Goal: Transaction & Acquisition: Purchase product/service

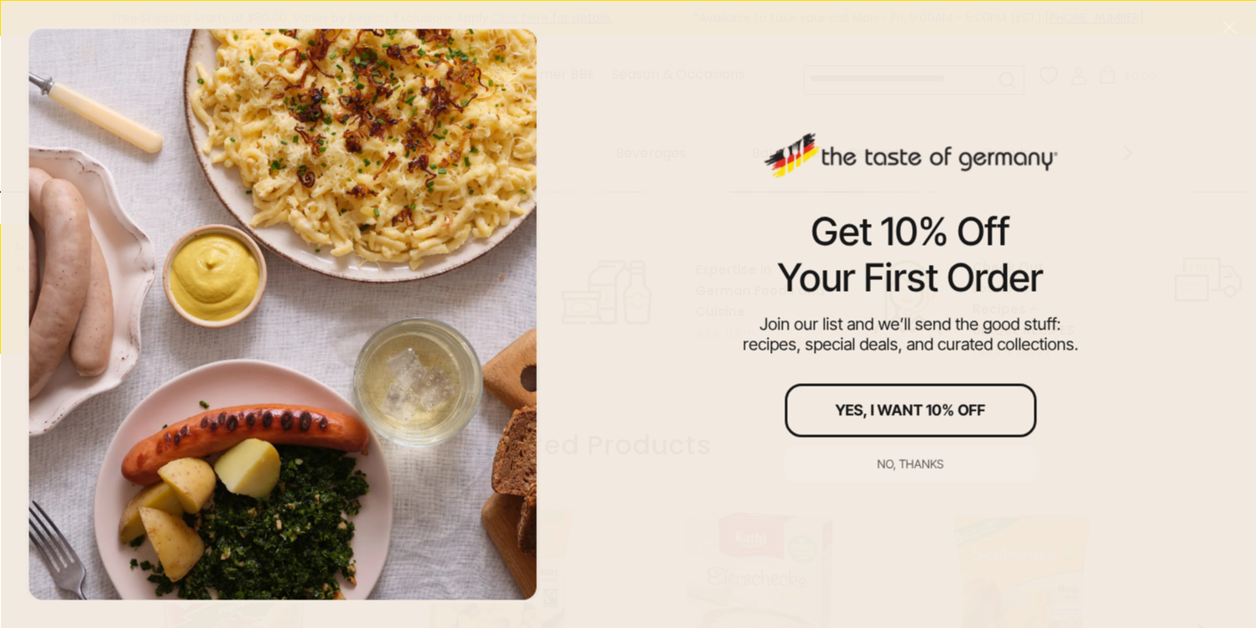
scroll to position [487, 0]
click at [913, 465] on div "No, thanks" at bounding box center [911, 464] width 66 height 12
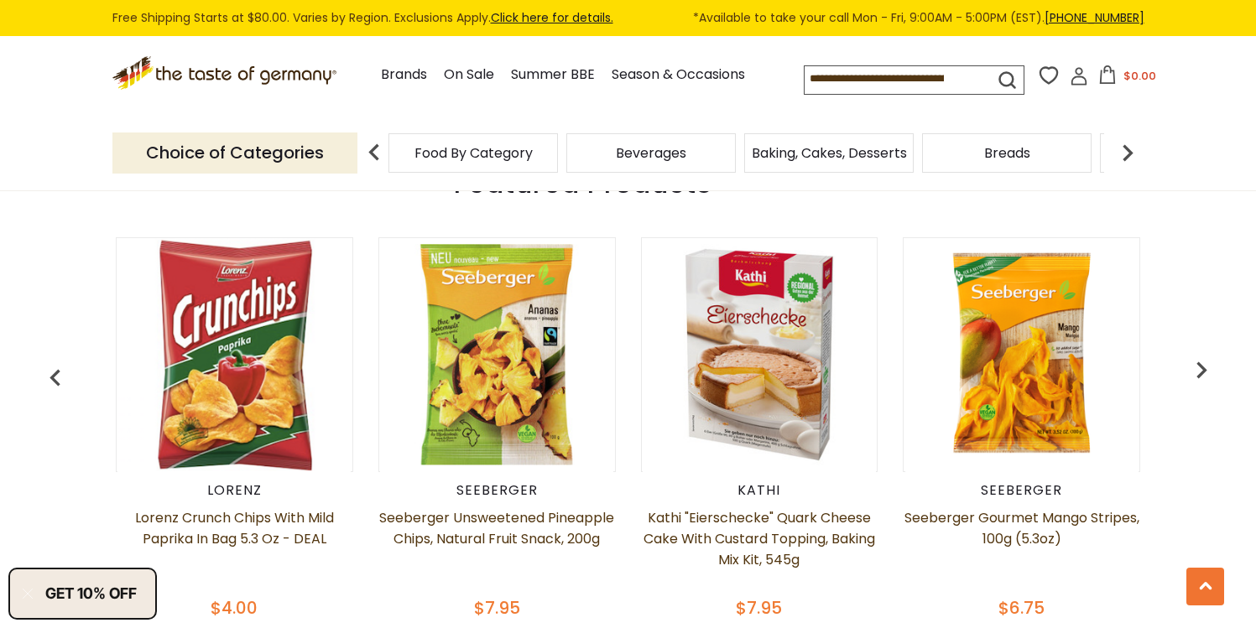
scroll to position [739, 0]
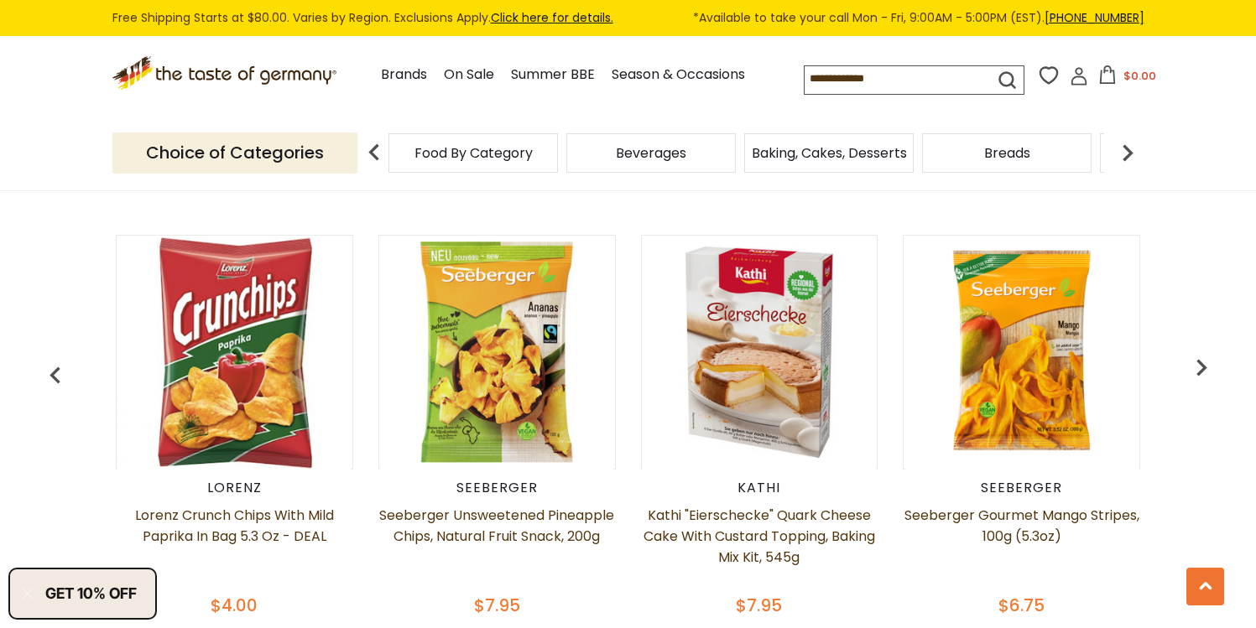
click at [1196, 359] on img "button" at bounding box center [1202, 368] width 34 height 34
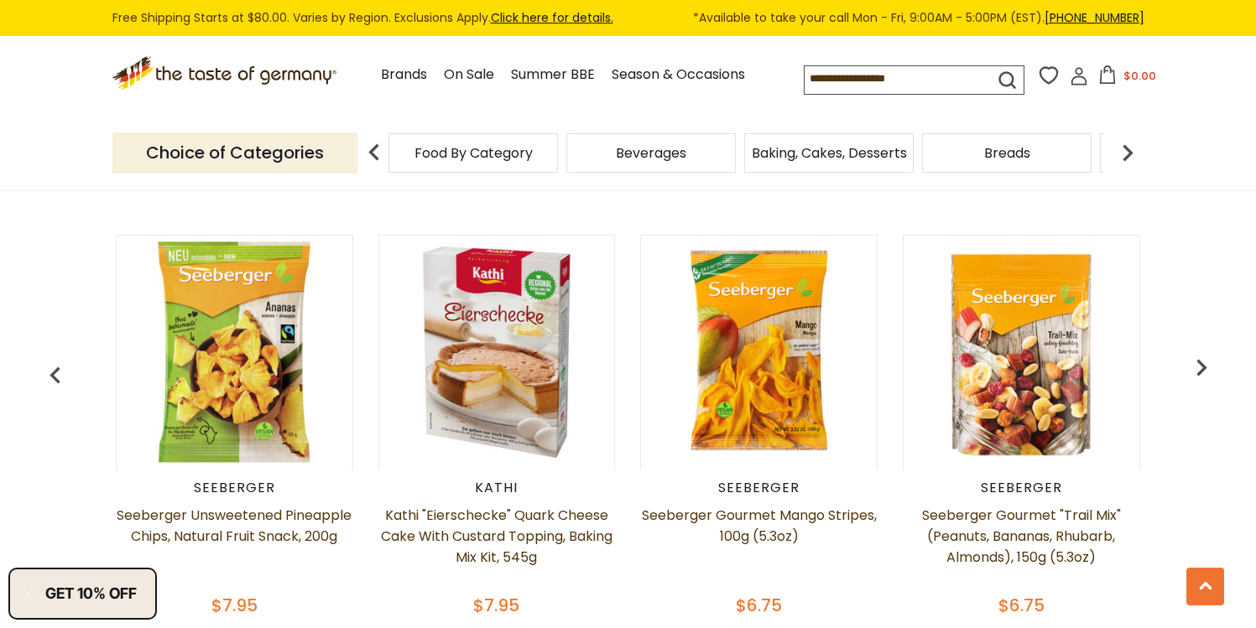
click at [1196, 359] on img "button" at bounding box center [1202, 368] width 34 height 34
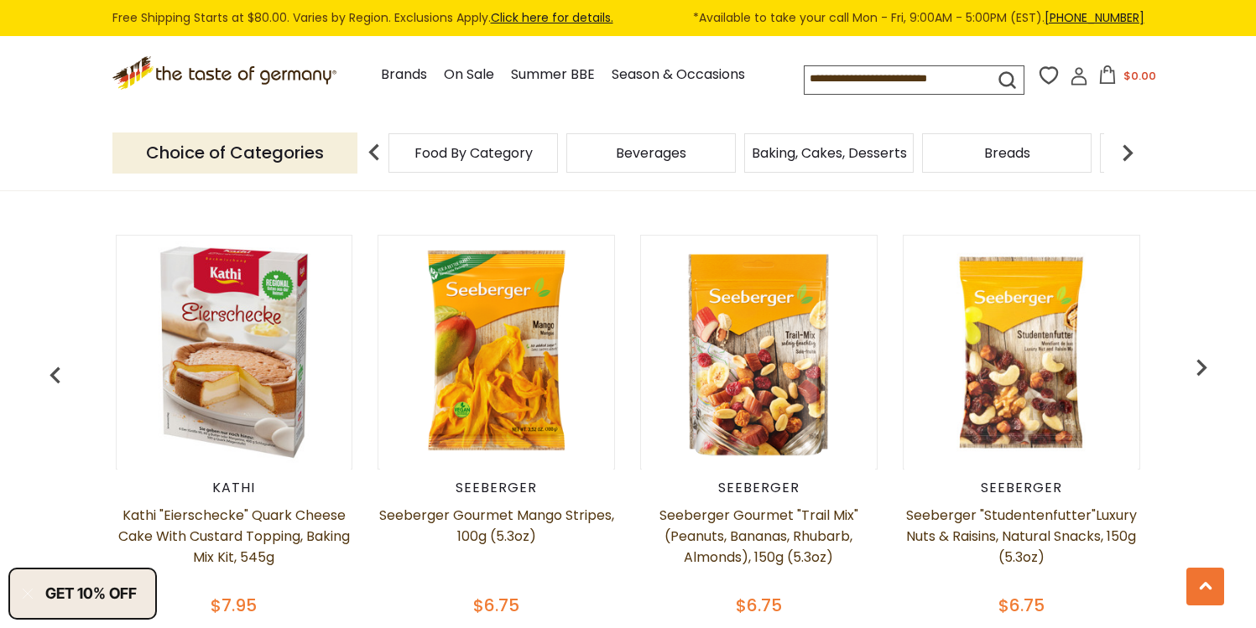
click at [1196, 359] on img "button" at bounding box center [1202, 368] width 34 height 34
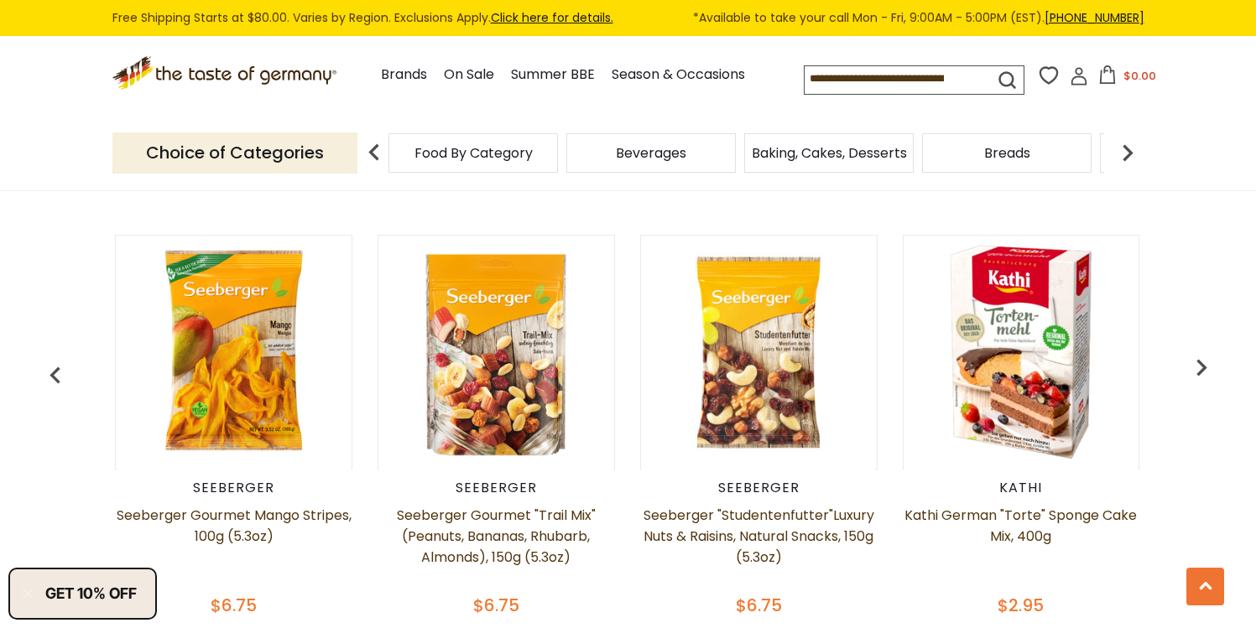
click at [1196, 359] on img "button" at bounding box center [1202, 368] width 34 height 34
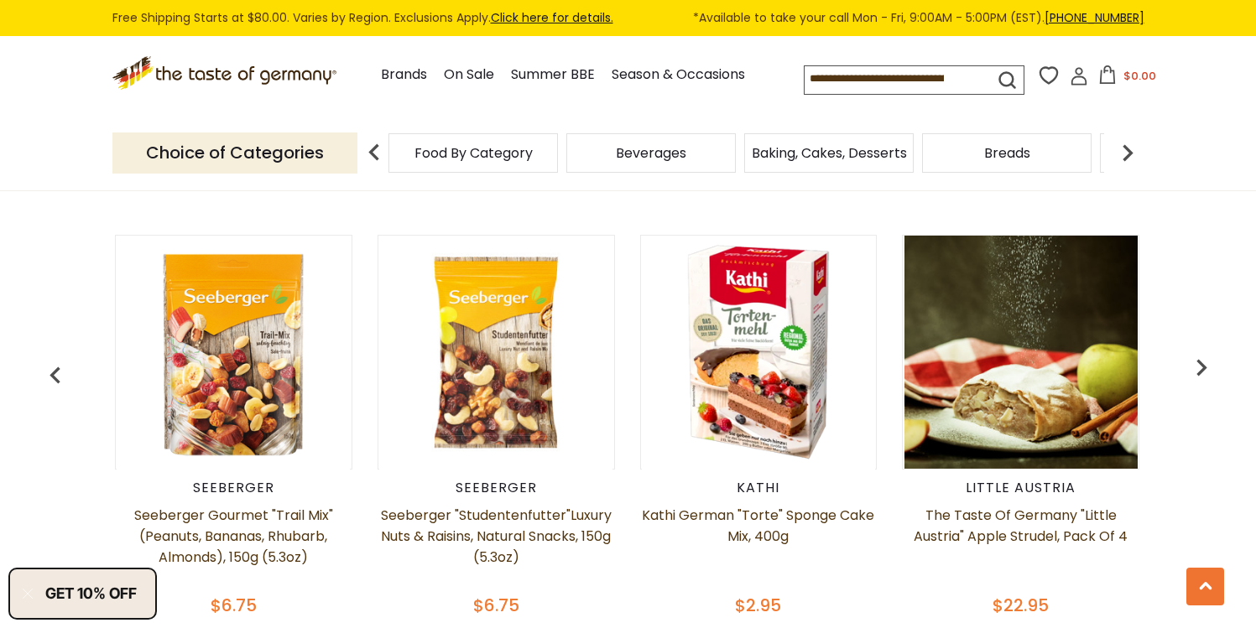
click at [1196, 359] on img "button" at bounding box center [1202, 368] width 34 height 34
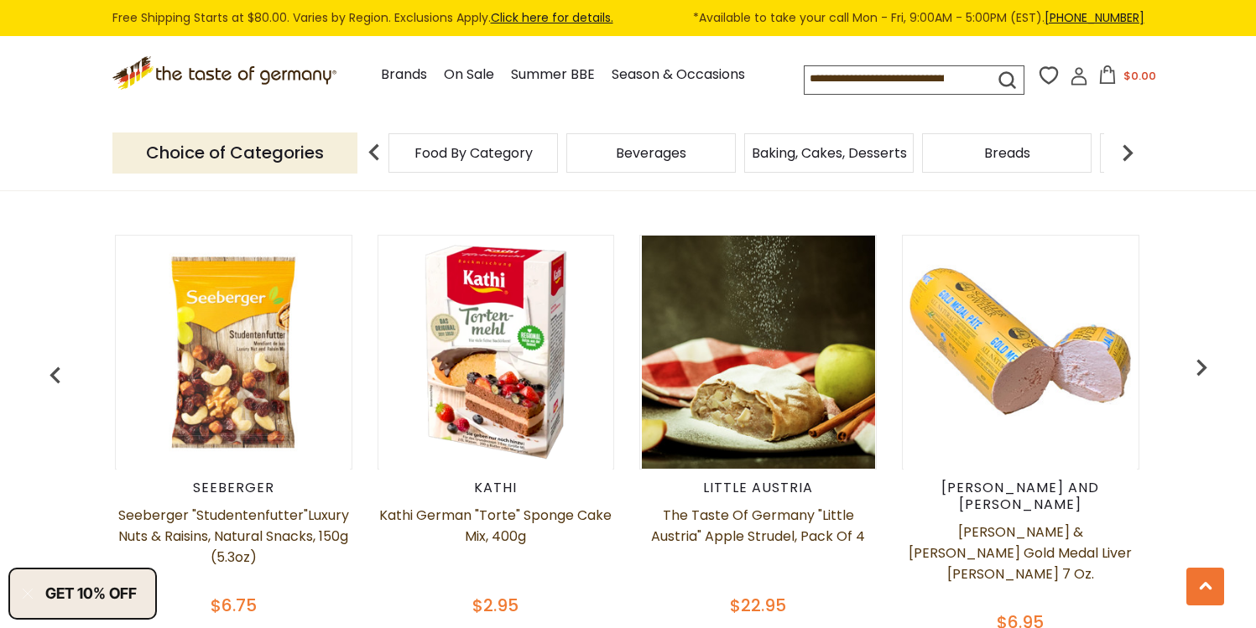
click at [1196, 359] on img "button" at bounding box center [1202, 368] width 34 height 34
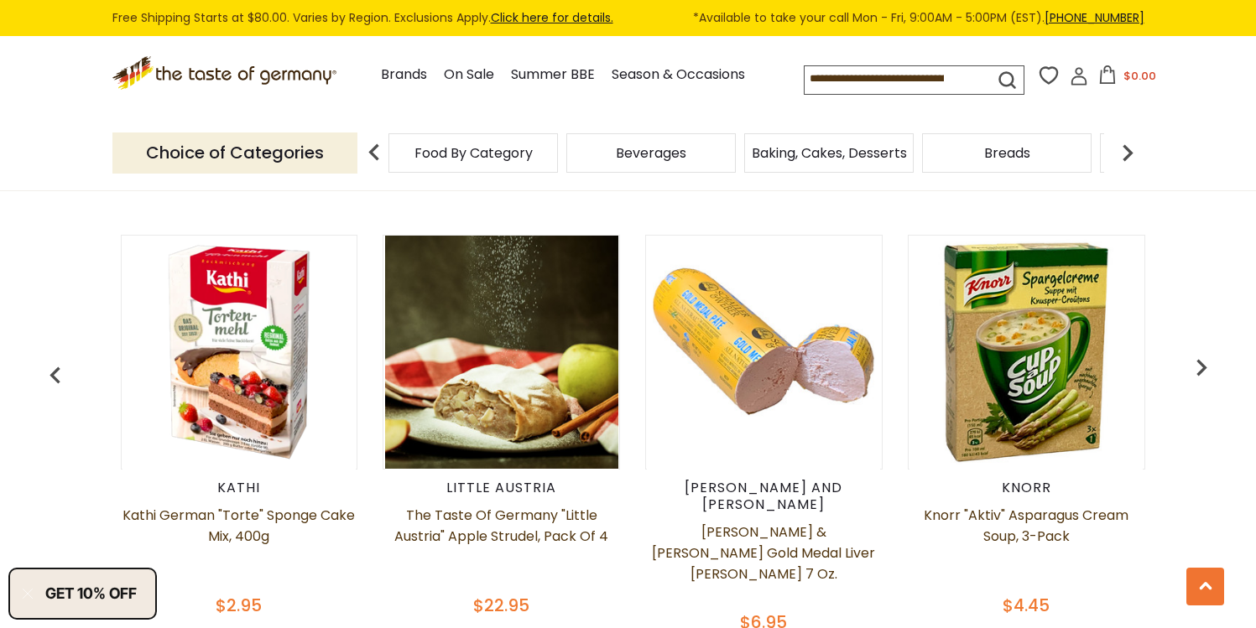
scroll to position [0, 1576]
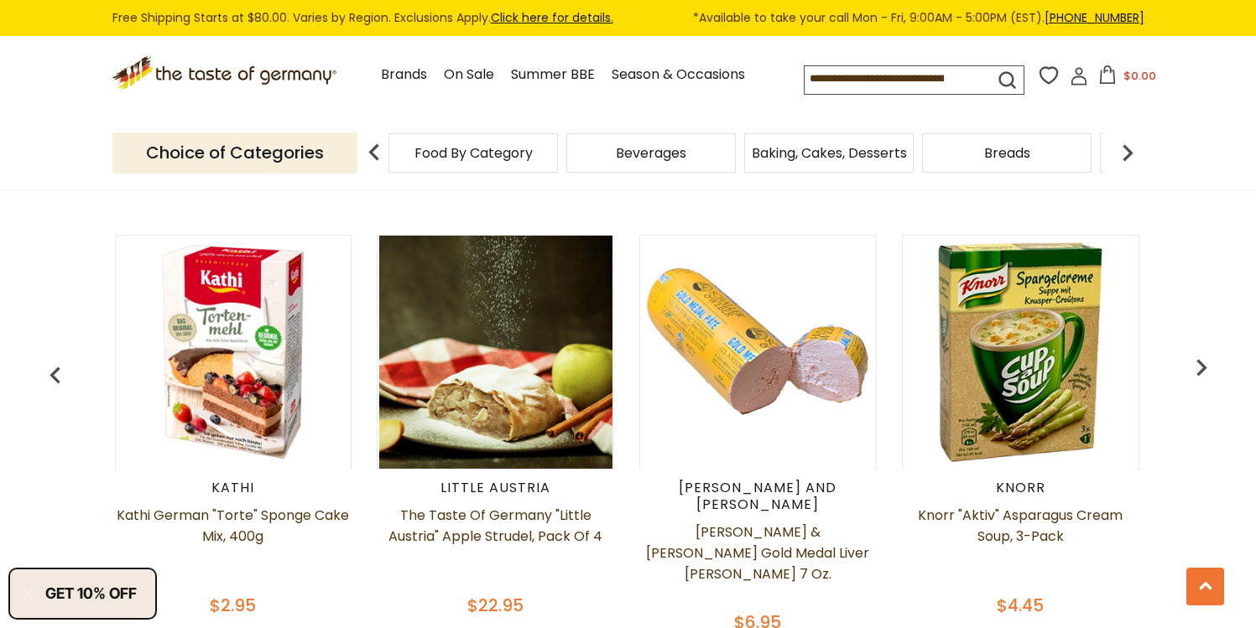
click at [1196, 359] on img "button" at bounding box center [1202, 368] width 34 height 34
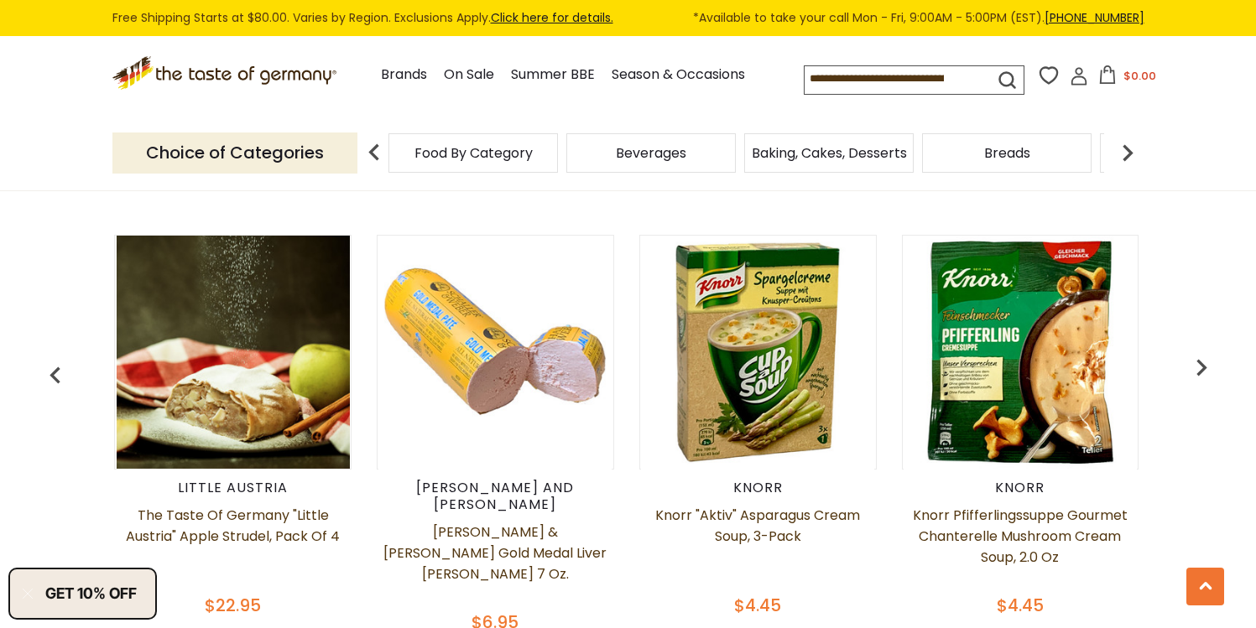
click at [1196, 359] on img "button" at bounding box center [1202, 368] width 34 height 34
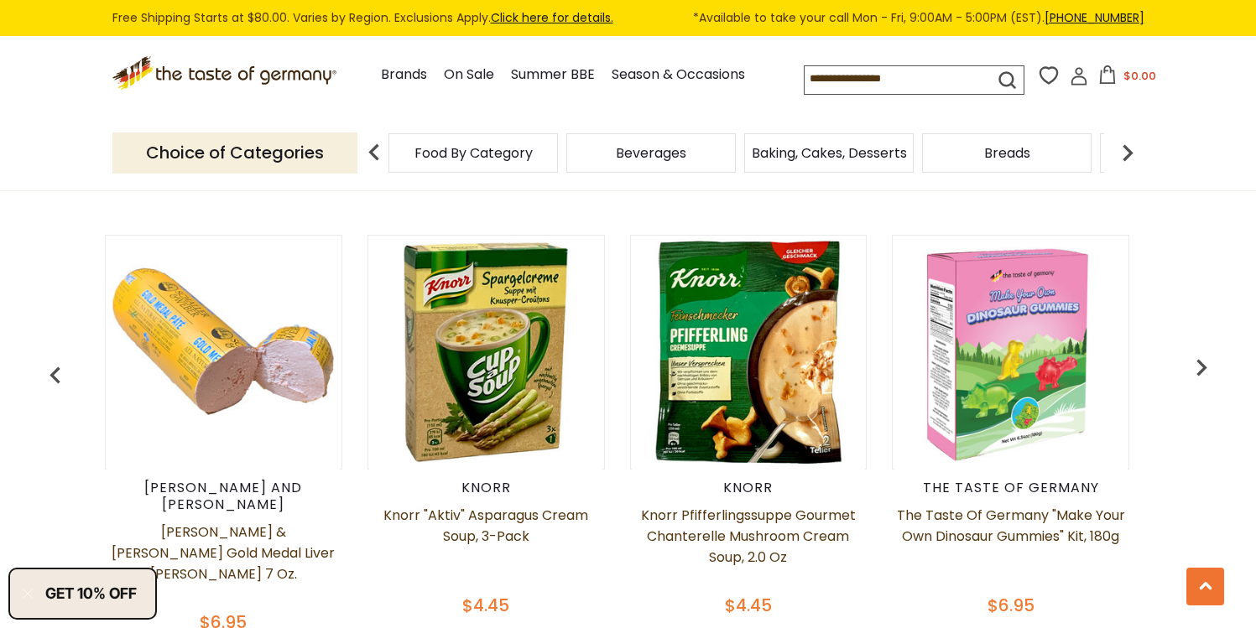
click at [1196, 359] on img "button" at bounding box center [1202, 368] width 34 height 34
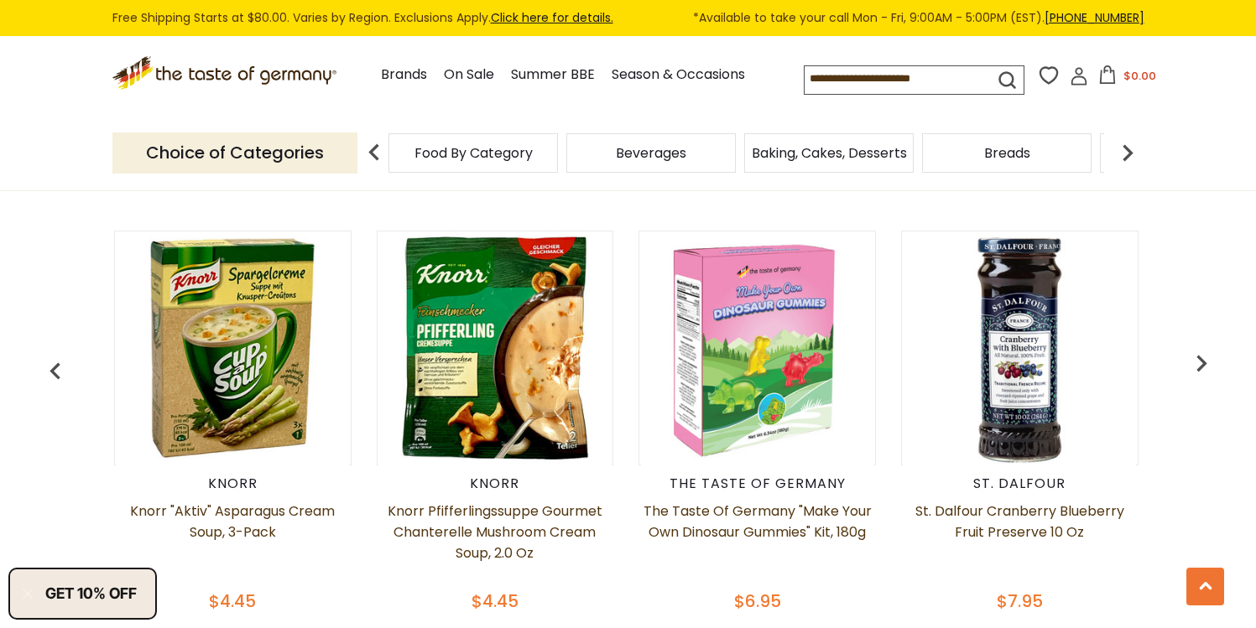
scroll to position [765, 0]
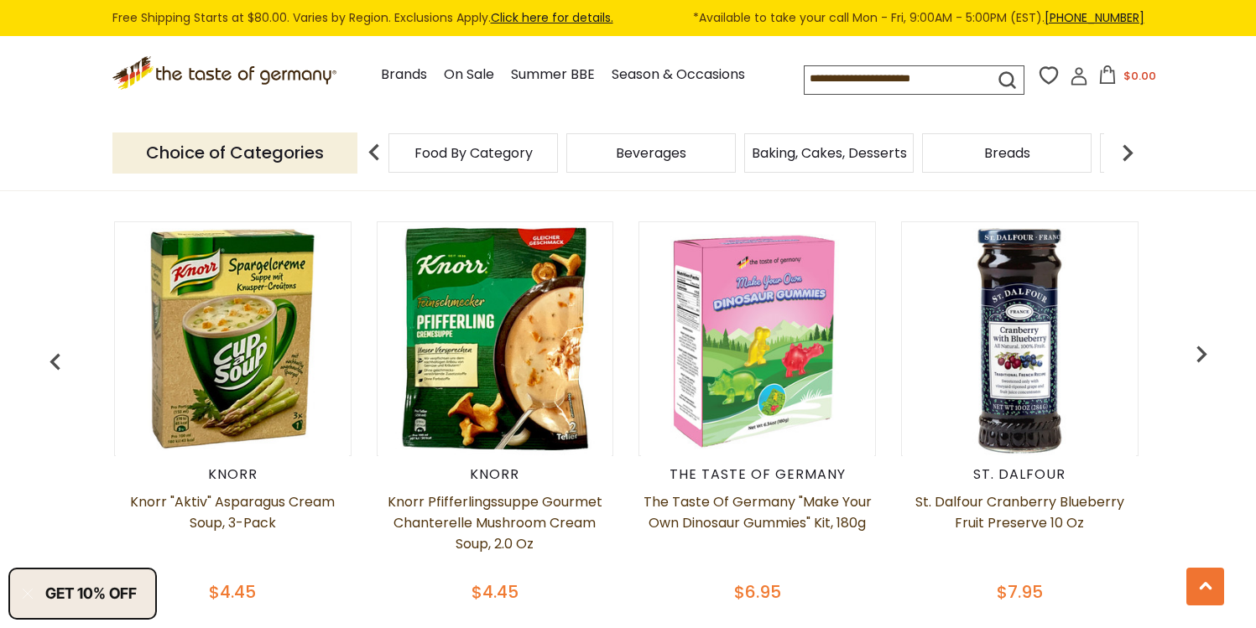
click at [1196, 359] on img "button" at bounding box center [1202, 354] width 34 height 34
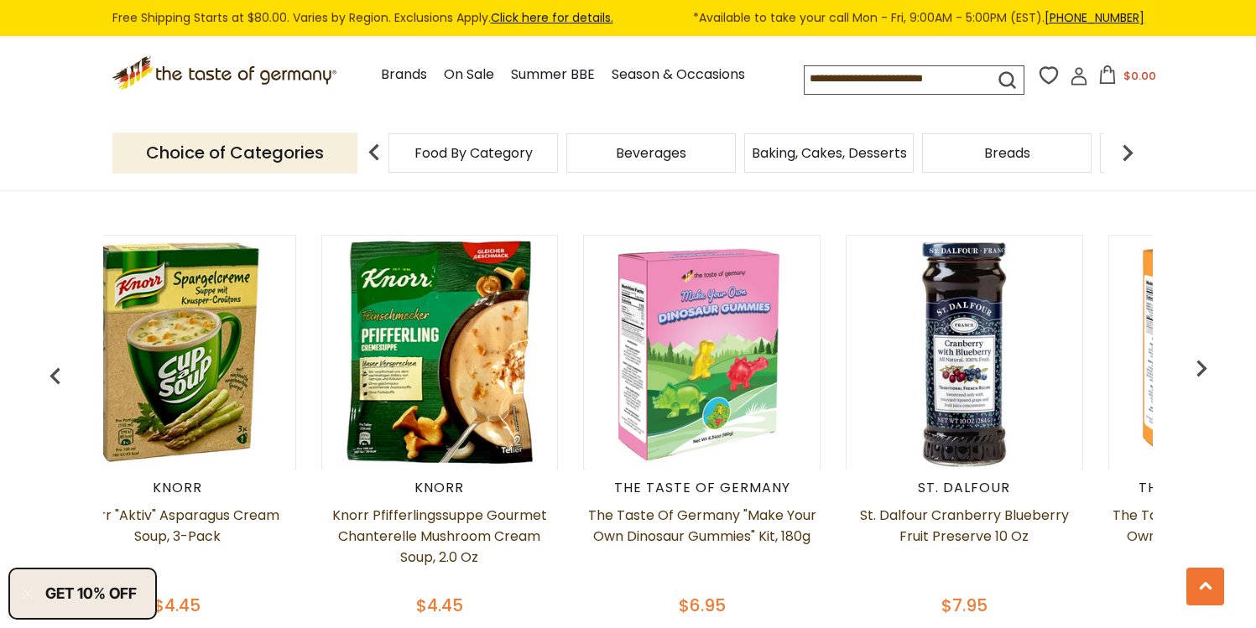
scroll to position [770, 0]
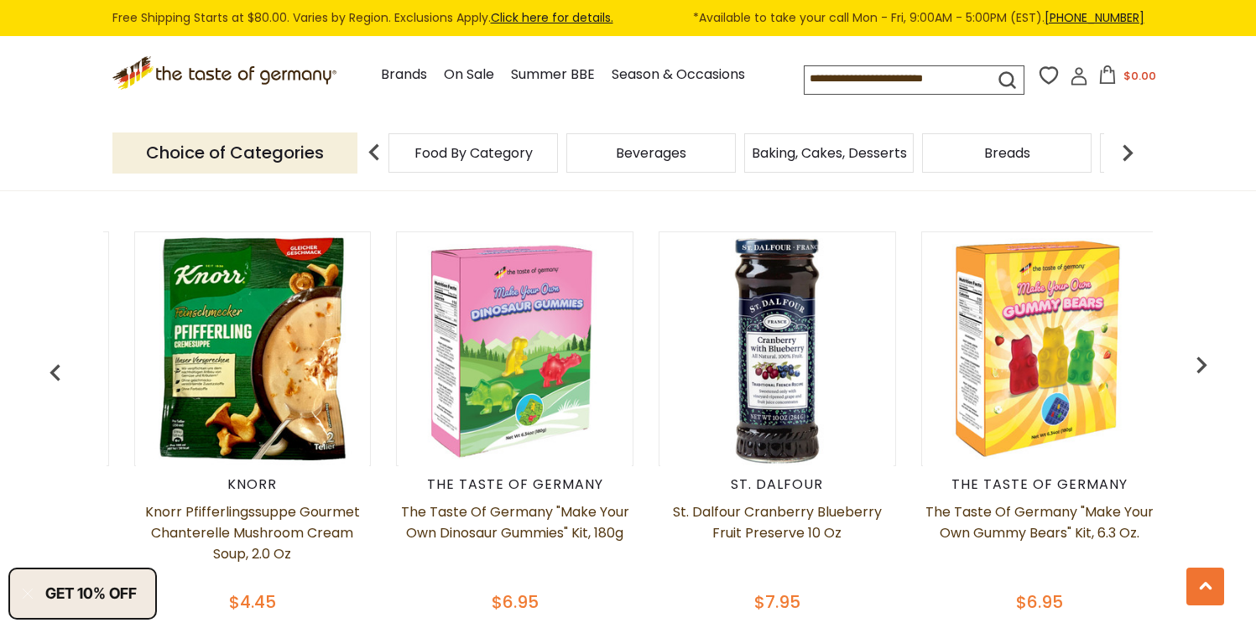
click at [1196, 359] on img "button" at bounding box center [1202, 365] width 34 height 34
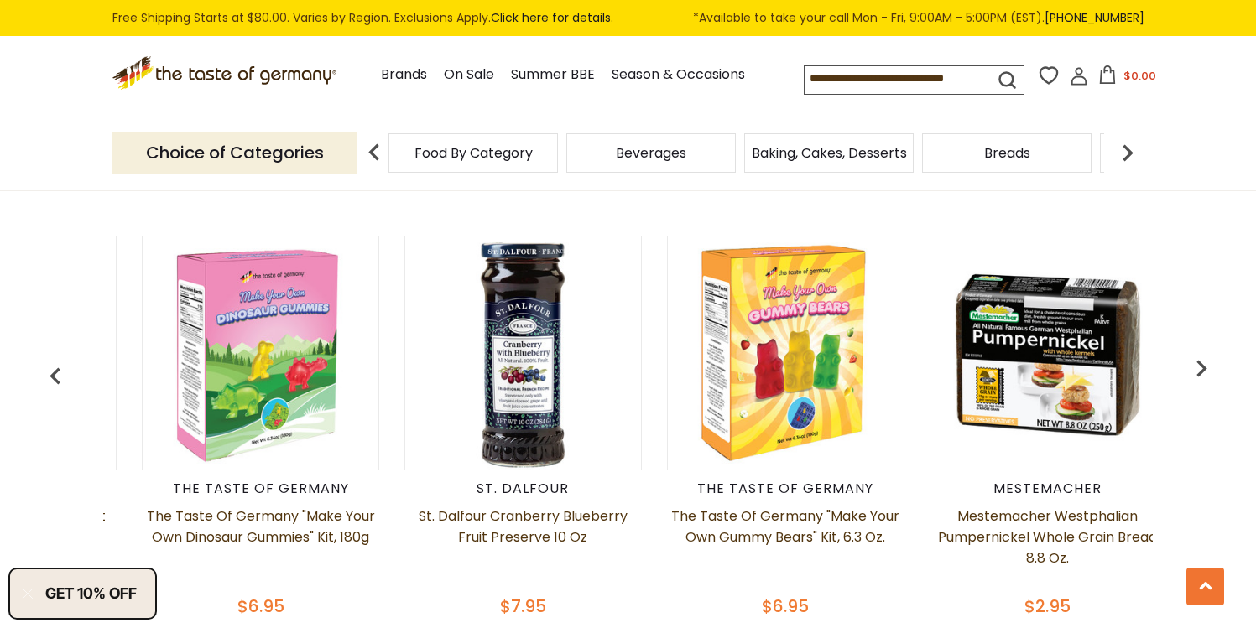
click at [1196, 359] on img "button" at bounding box center [1202, 369] width 34 height 34
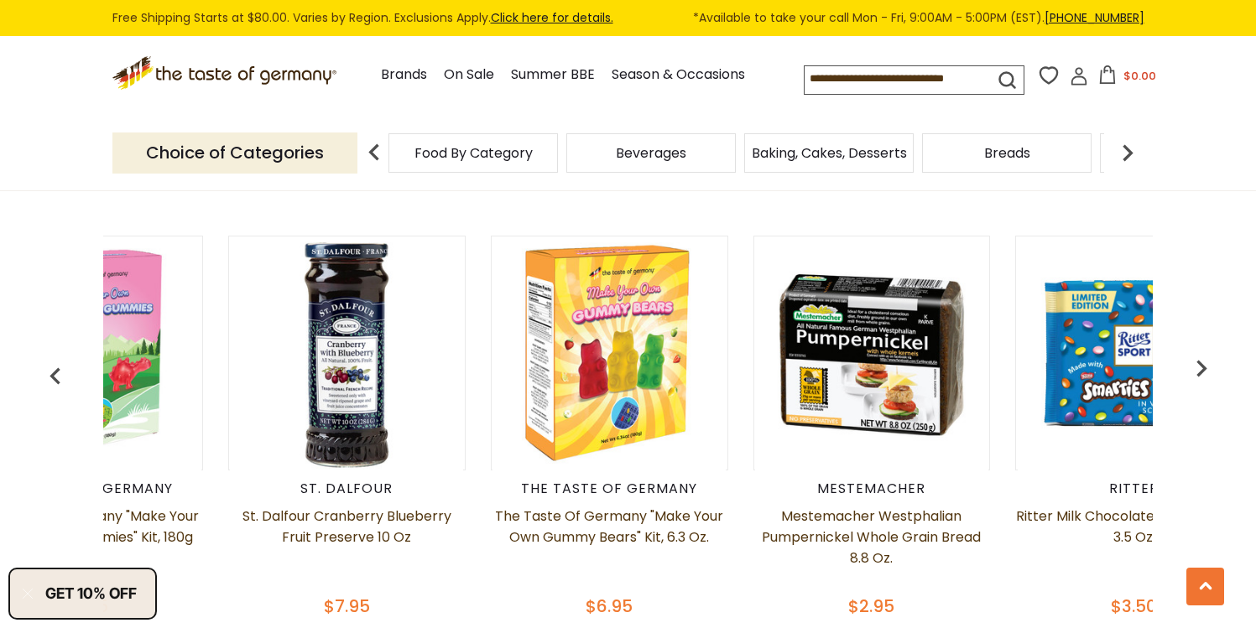
click at [1196, 359] on img "button" at bounding box center [1202, 369] width 34 height 34
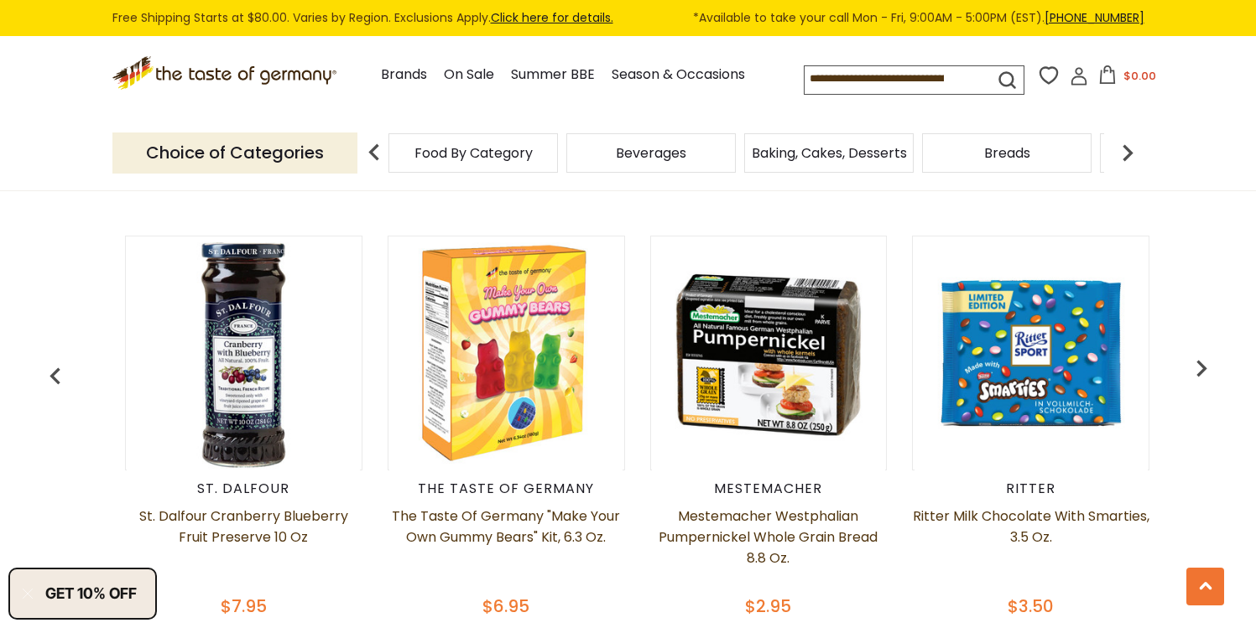
scroll to position [0, 3149]
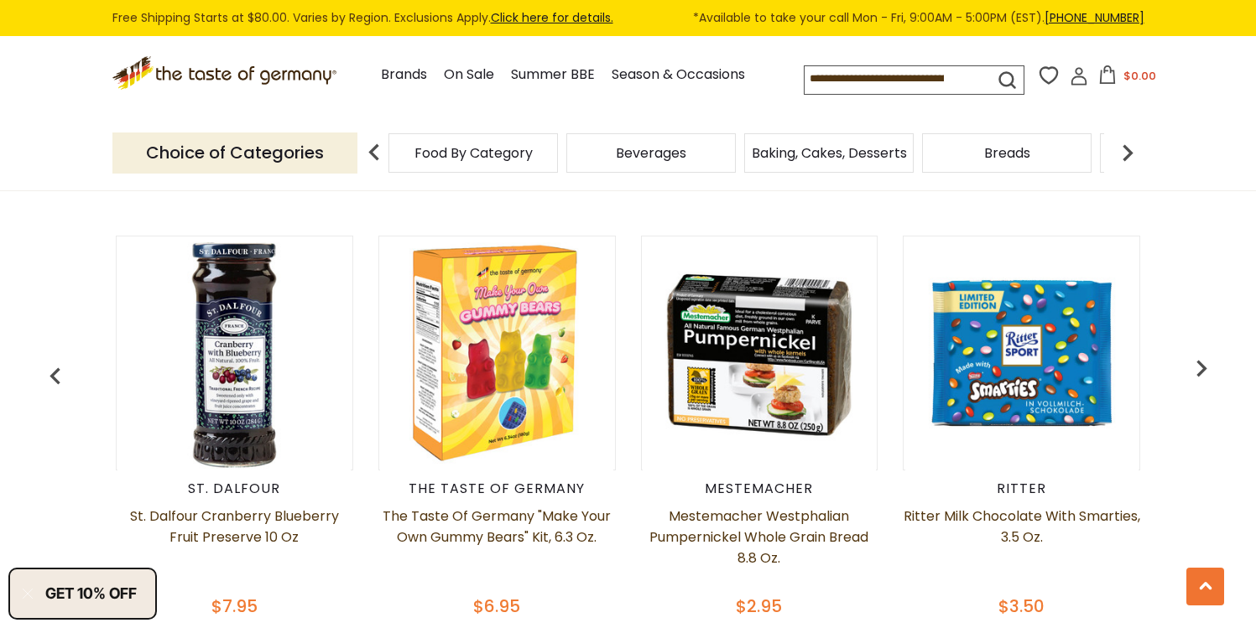
click at [1196, 359] on img "button" at bounding box center [1202, 369] width 34 height 34
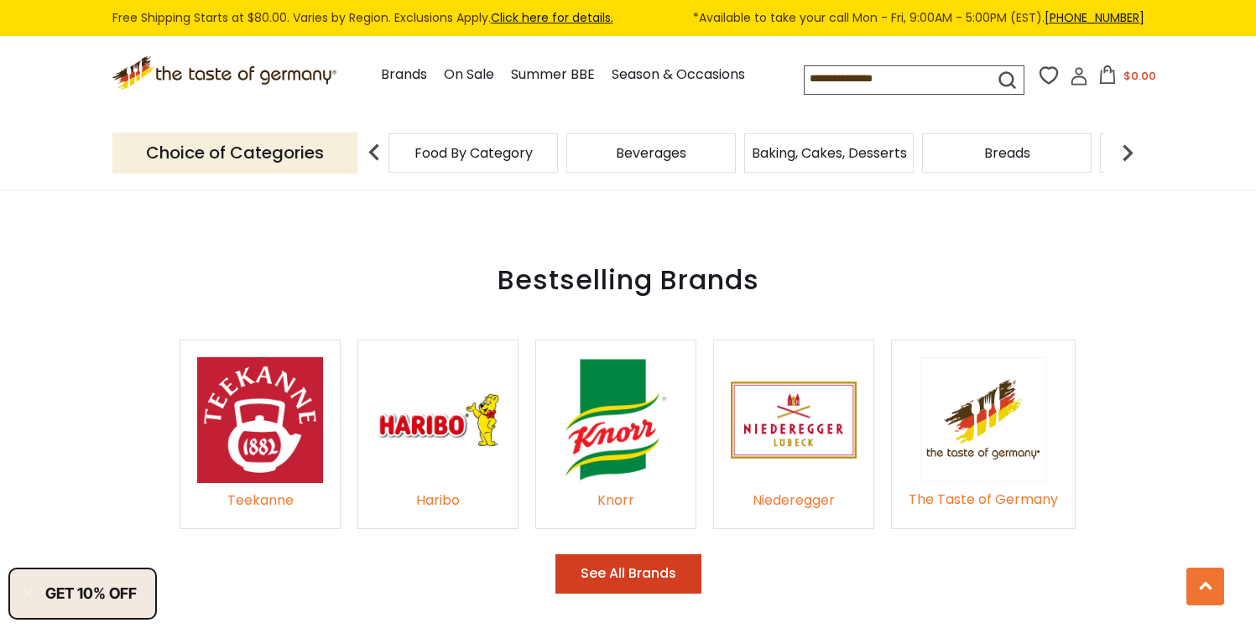
scroll to position [2563, 0]
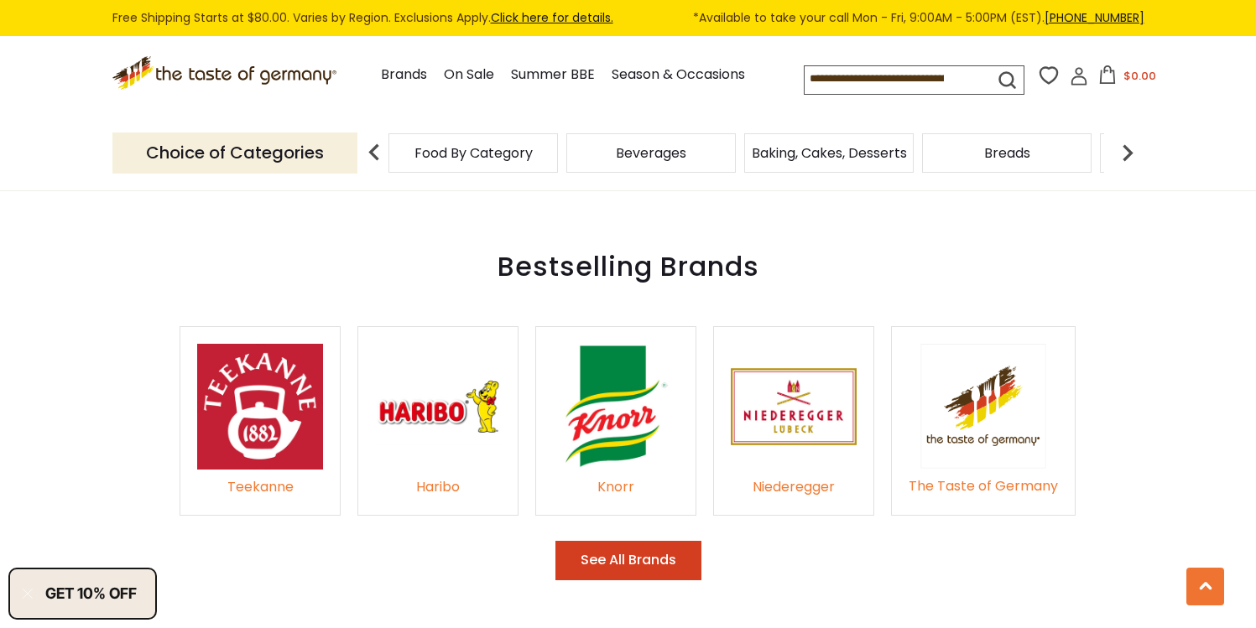
click at [496, 155] on span "Food By Category" at bounding box center [473, 153] width 118 height 13
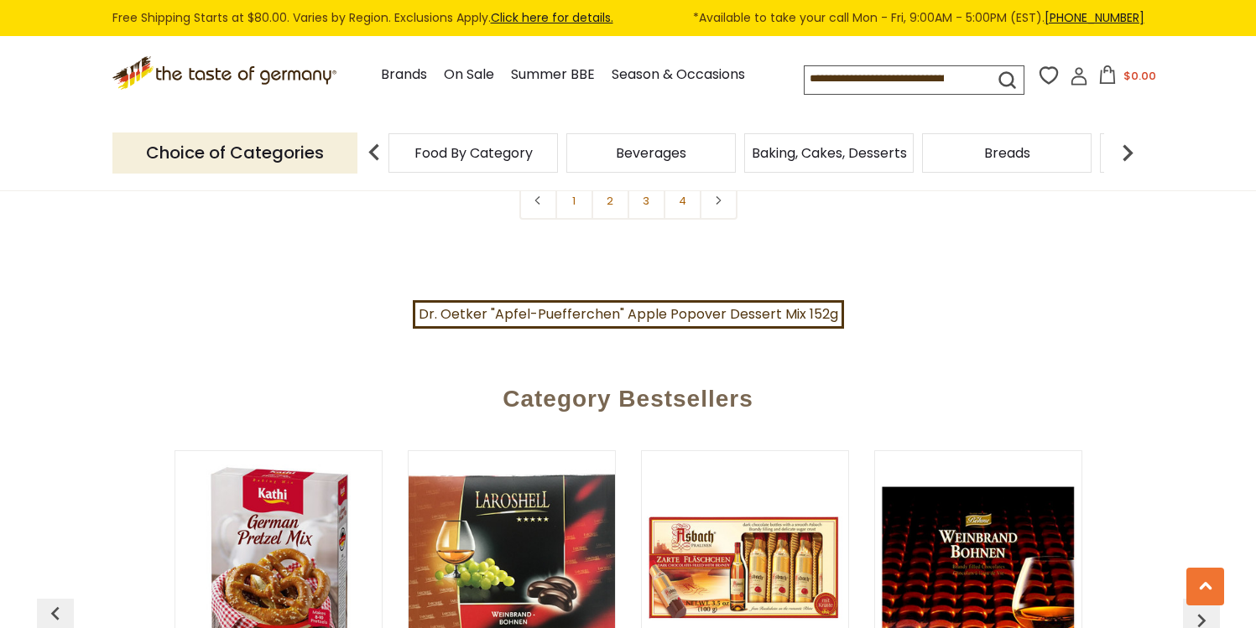
scroll to position [4188, 0]
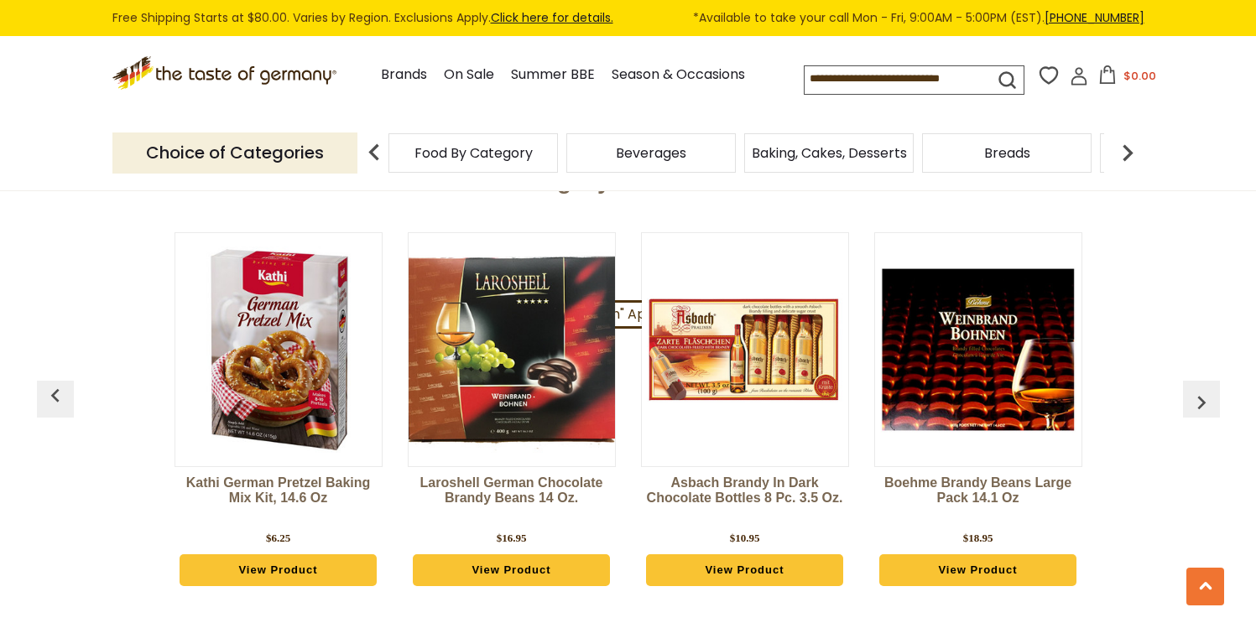
click at [1121, 159] on img at bounding box center [1128, 153] width 34 height 34
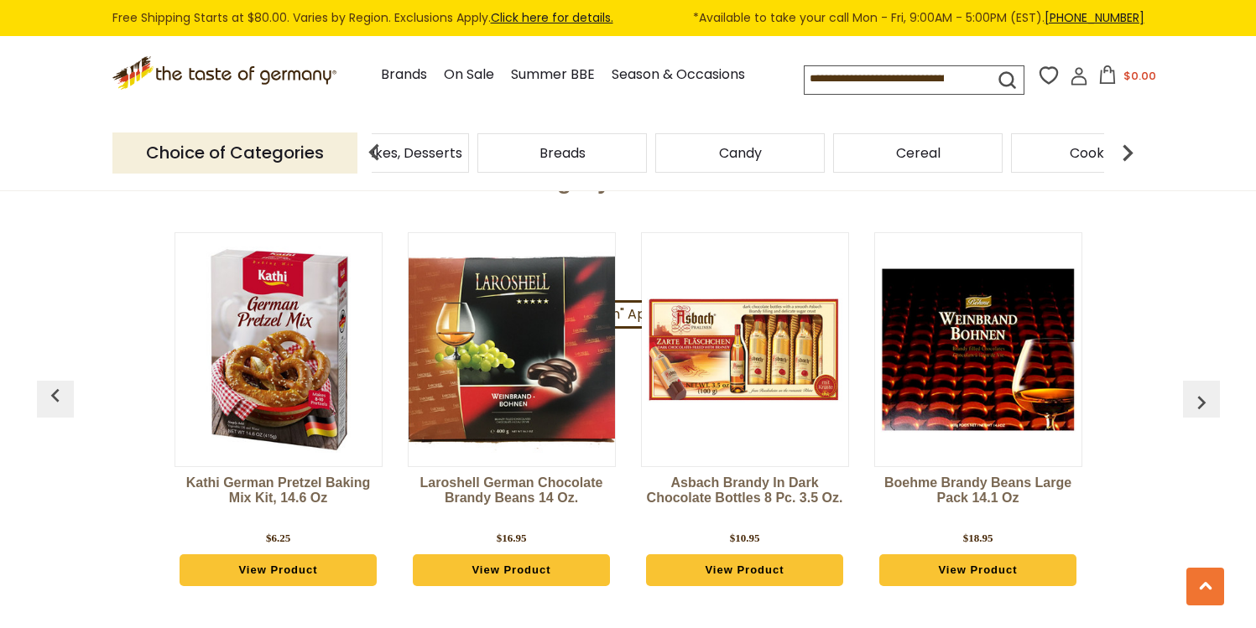
click at [1121, 159] on img at bounding box center [1128, 153] width 34 height 34
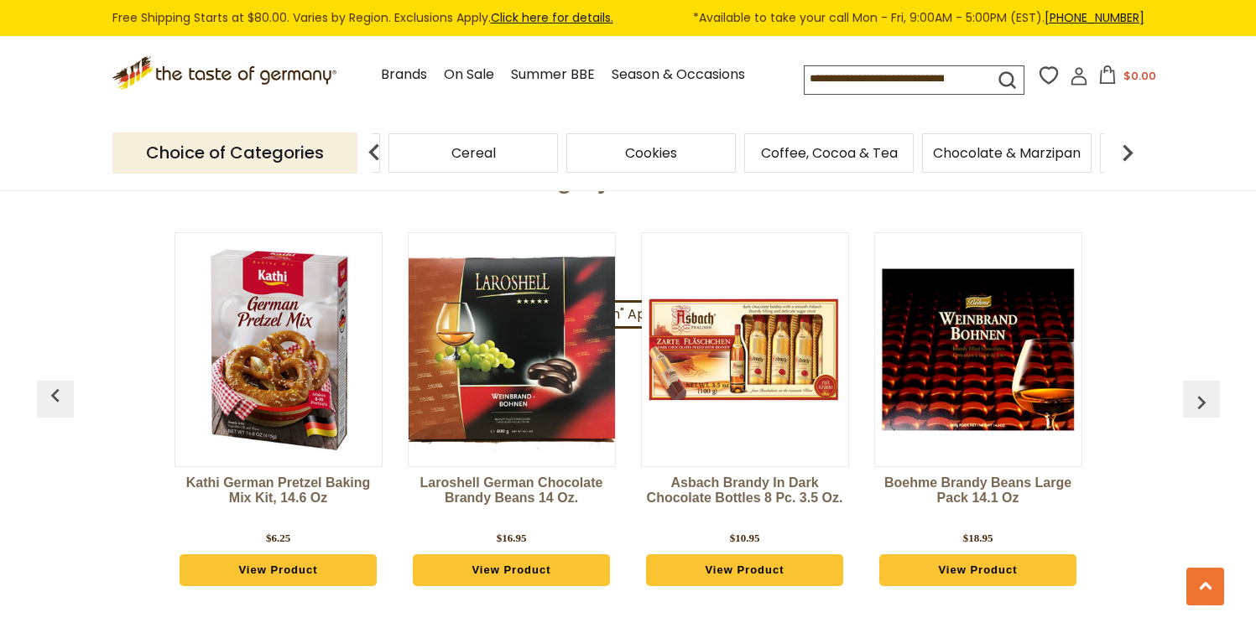
click at [1121, 159] on img at bounding box center [1128, 153] width 34 height 34
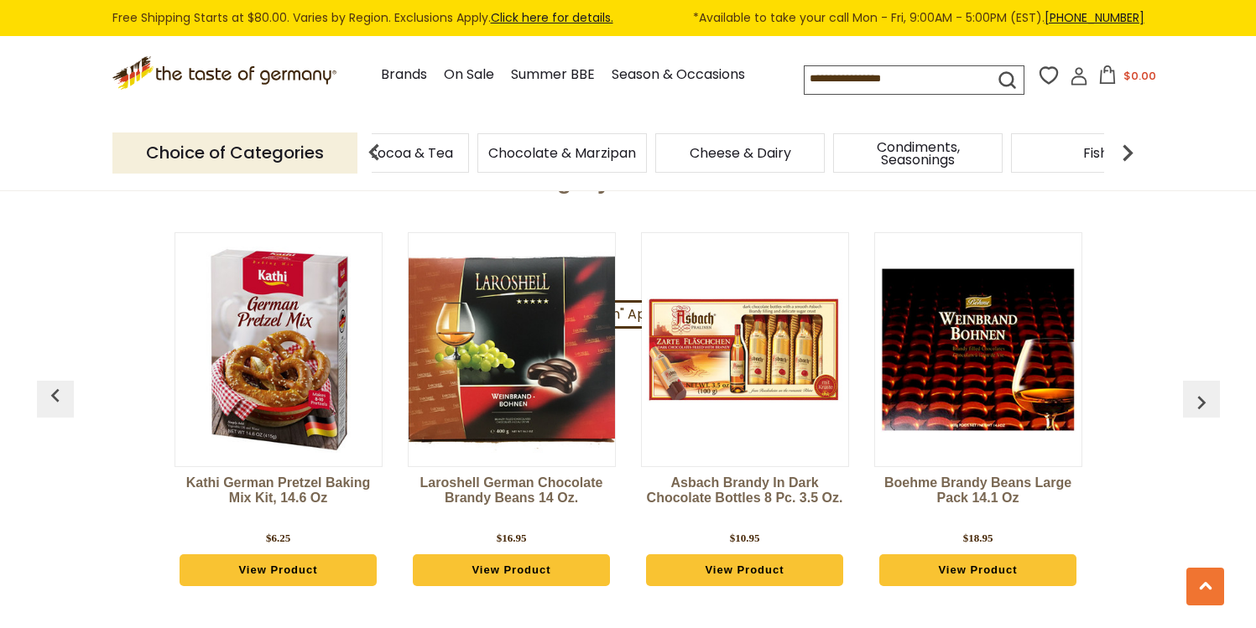
click at [1121, 159] on img at bounding box center [1128, 153] width 34 height 34
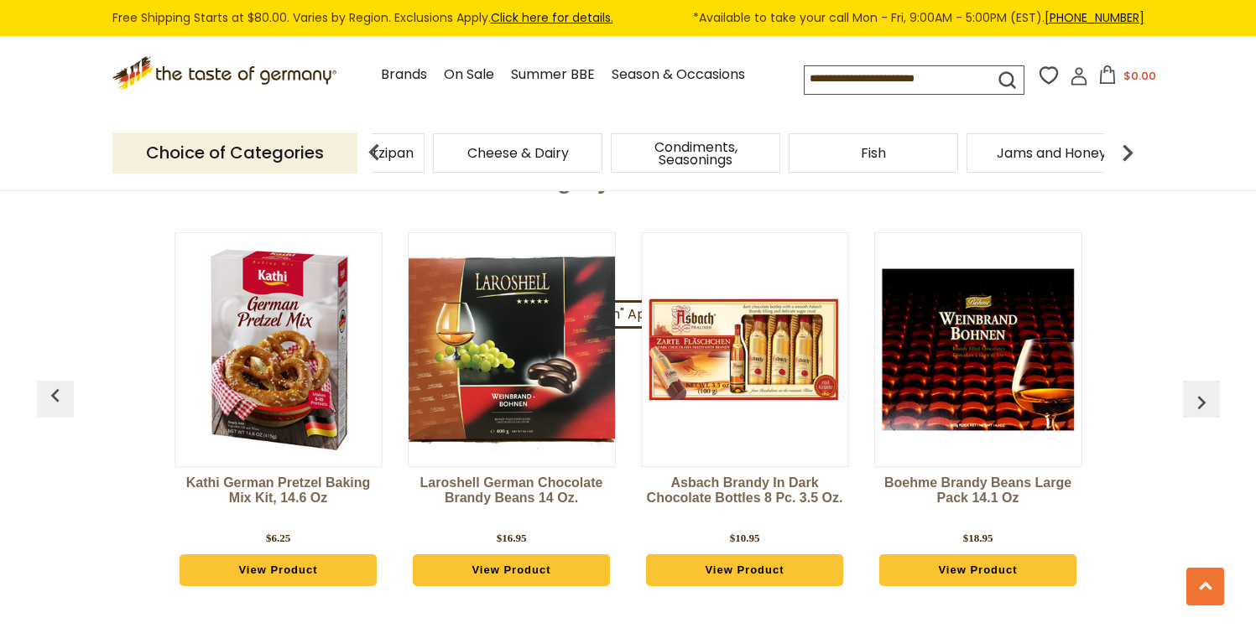
click at [1121, 159] on img at bounding box center [1128, 153] width 34 height 34
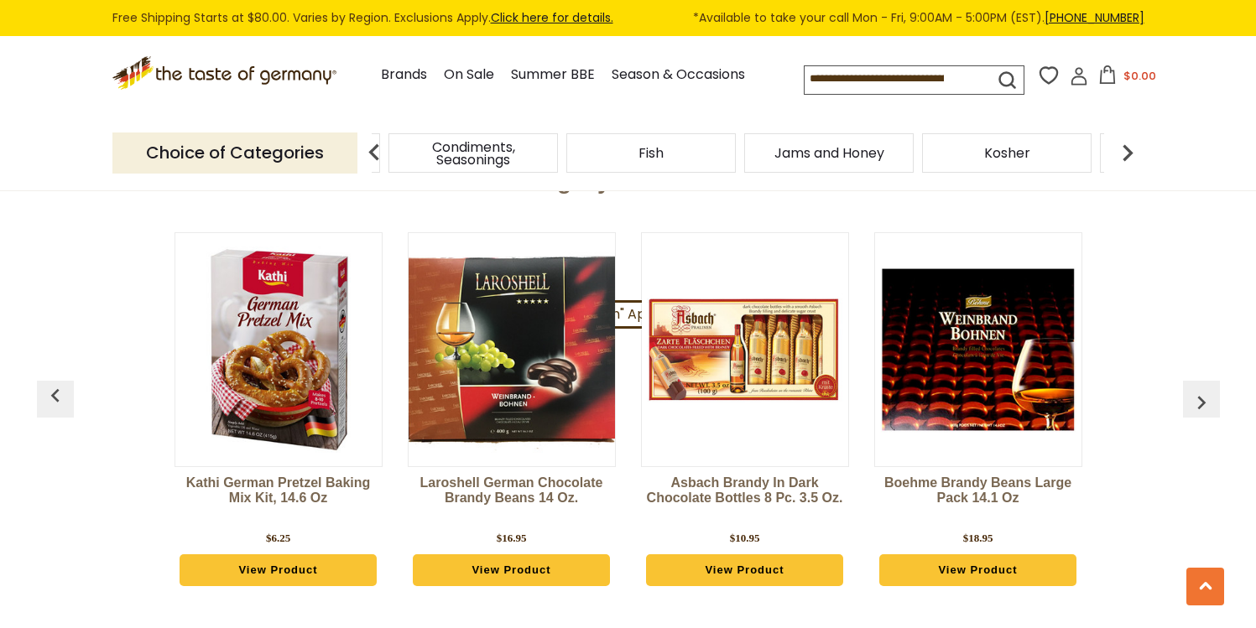
click at [1121, 159] on img at bounding box center [1128, 153] width 34 height 34
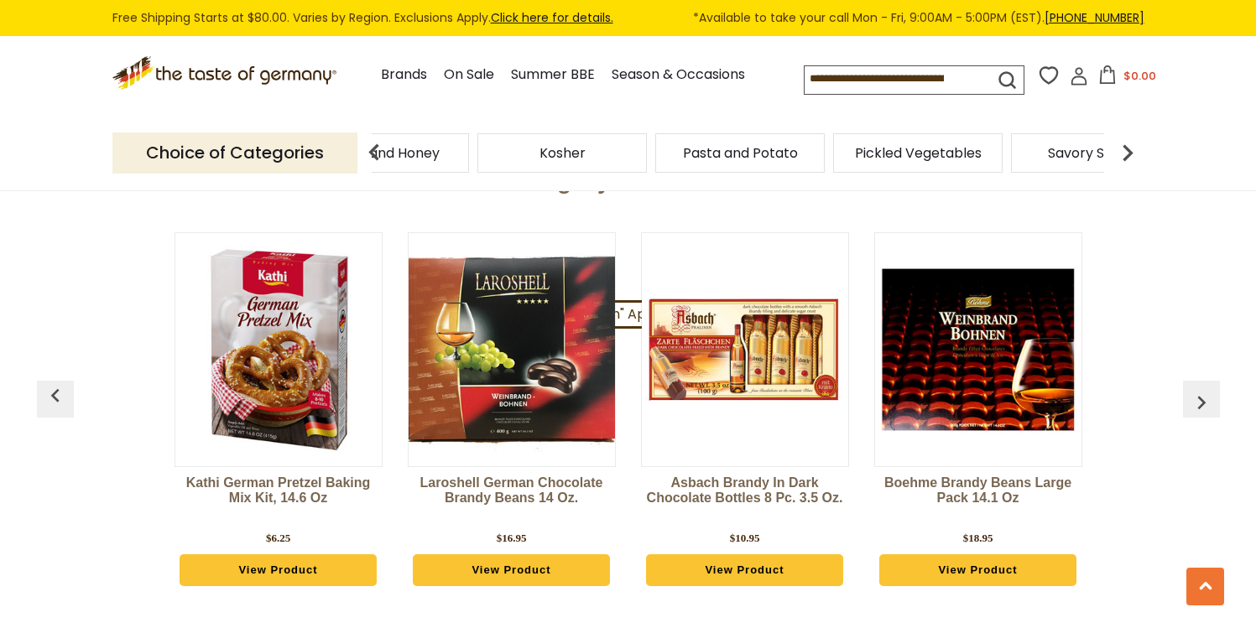
click at [1121, 159] on img at bounding box center [1128, 153] width 34 height 34
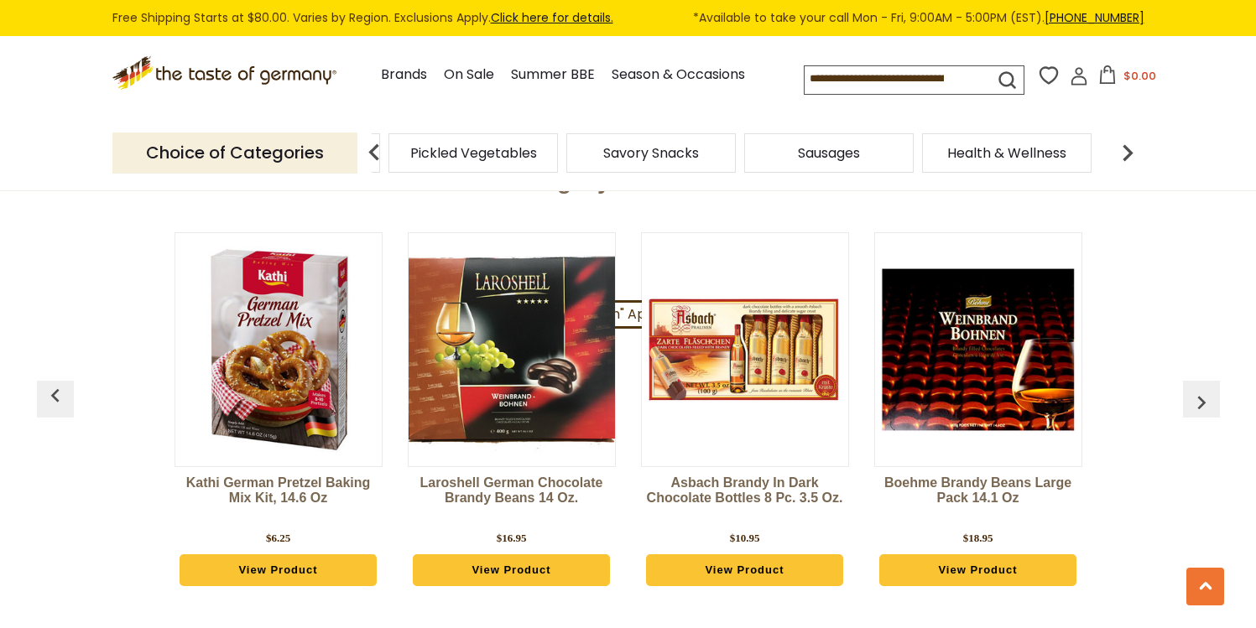
click at [1121, 159] on img at bounding box center [1128, 153] width 34 height 34
click at [866, 152] on span "Sausages" at bounding box center [858, 153] width 62 height 13
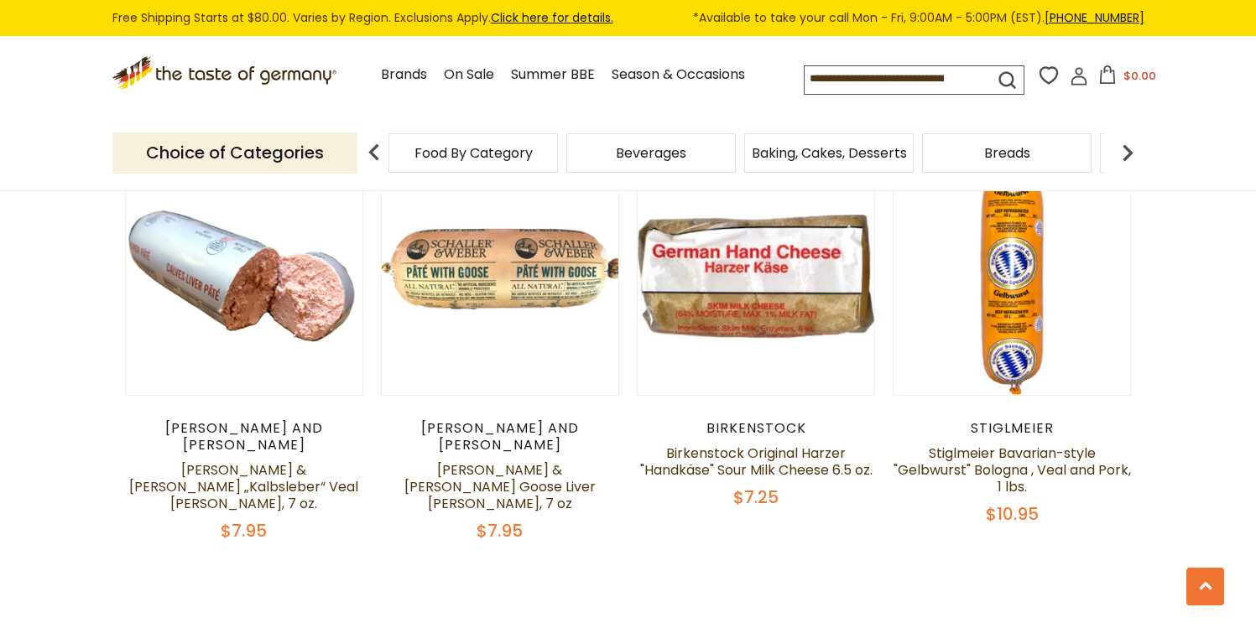
scroll to position [3989, 0]
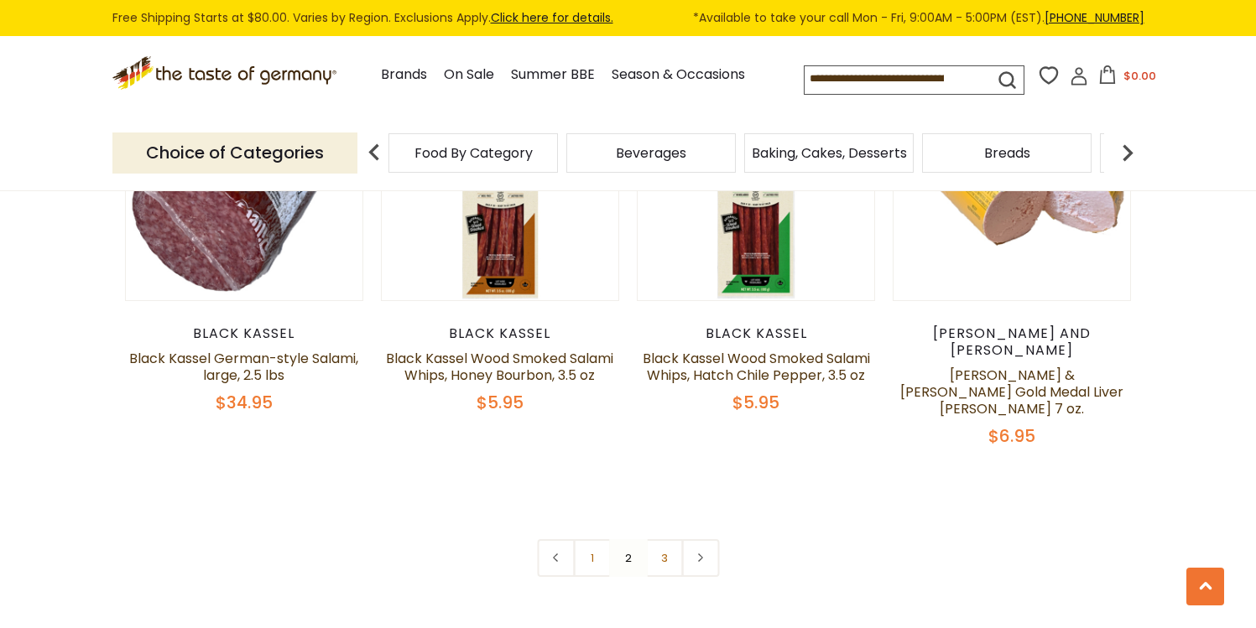
scroll to position [4093, 0]
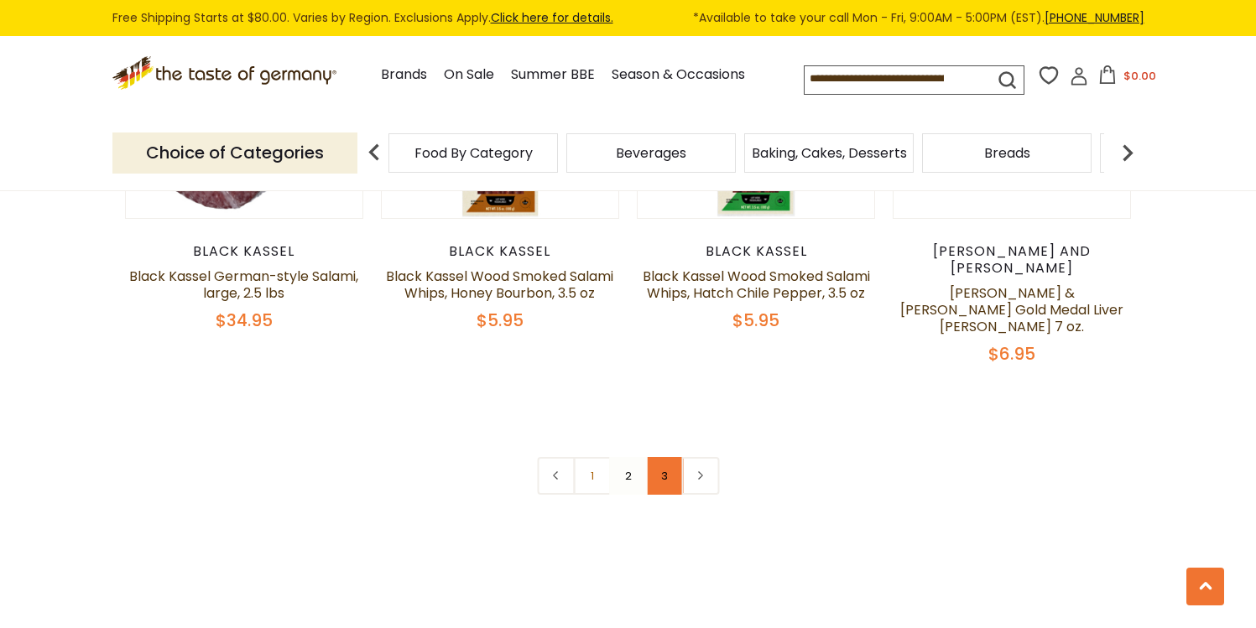
click at [651, 457] on link "3" at bounding box center [664, 476] width 38 height 38
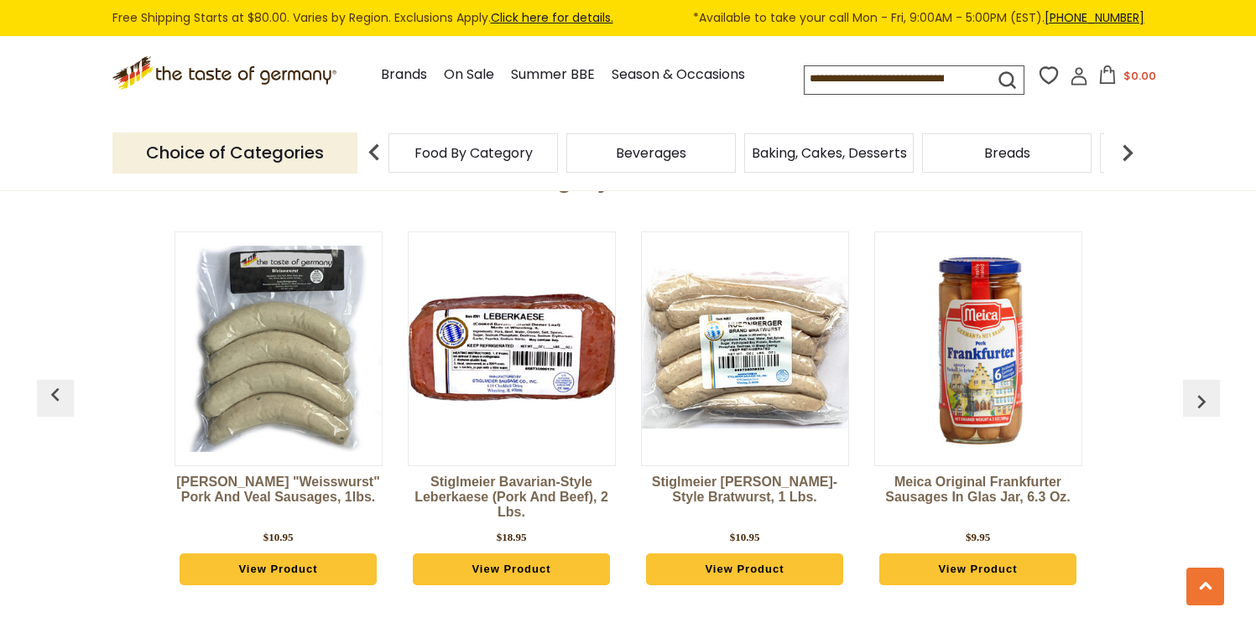
scroll to position [2312, 0]
